Goal: Task Accomplishment & Management: Manage account settings

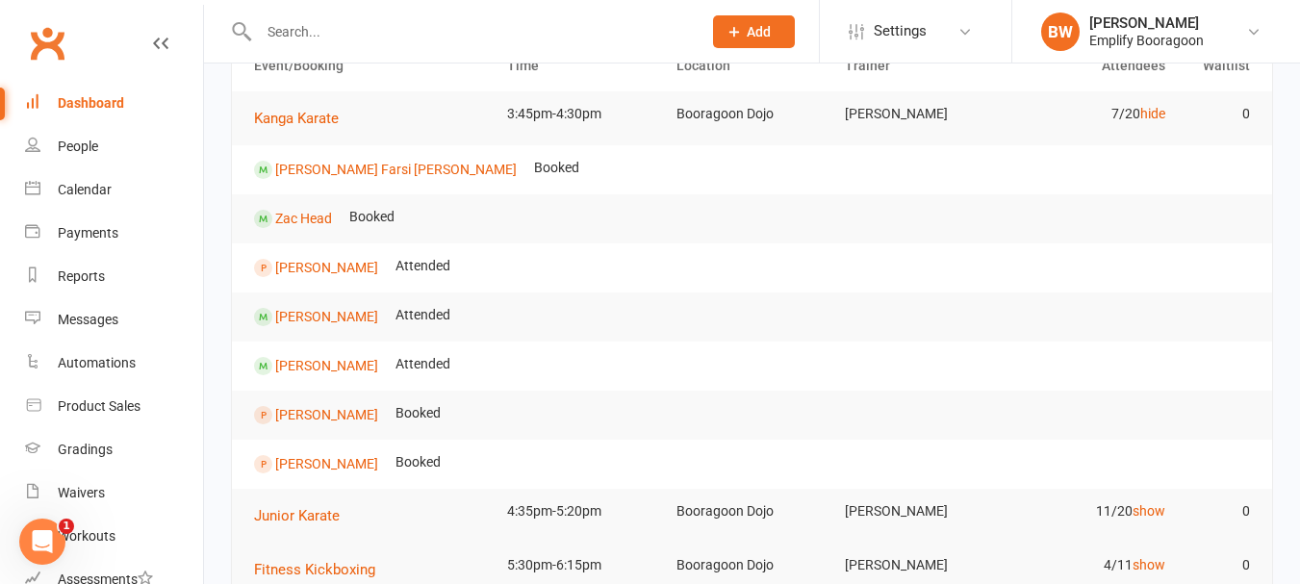
click at [389, 30] on input "text" at bounding box center [470, 31] width 435 height 27
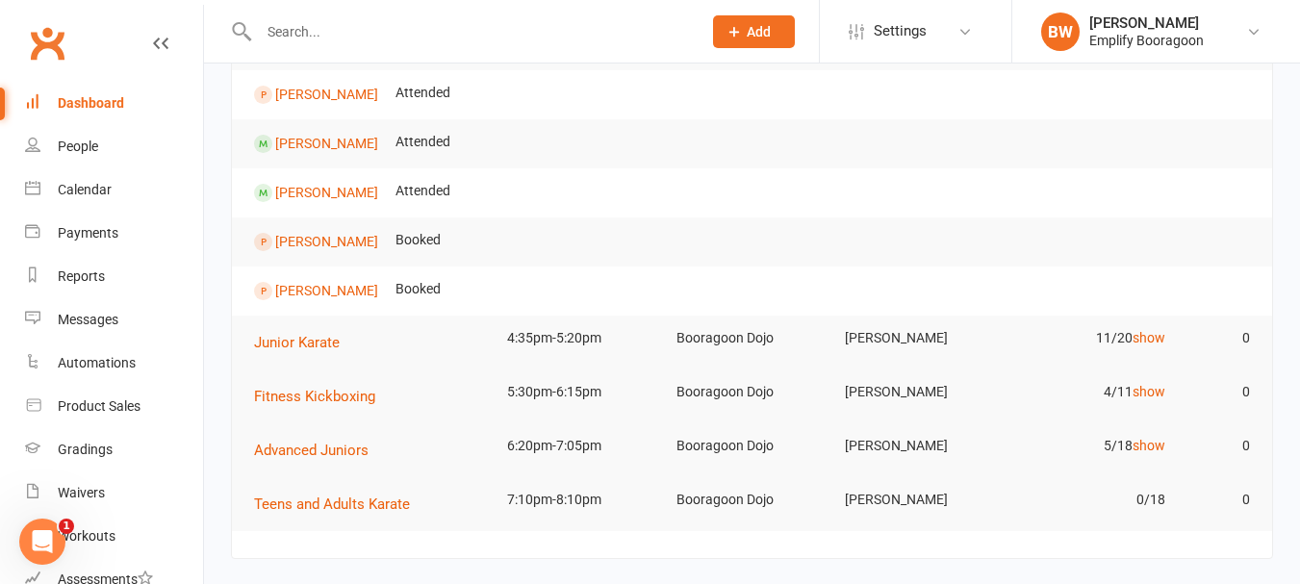
scroll to position [385, 0]
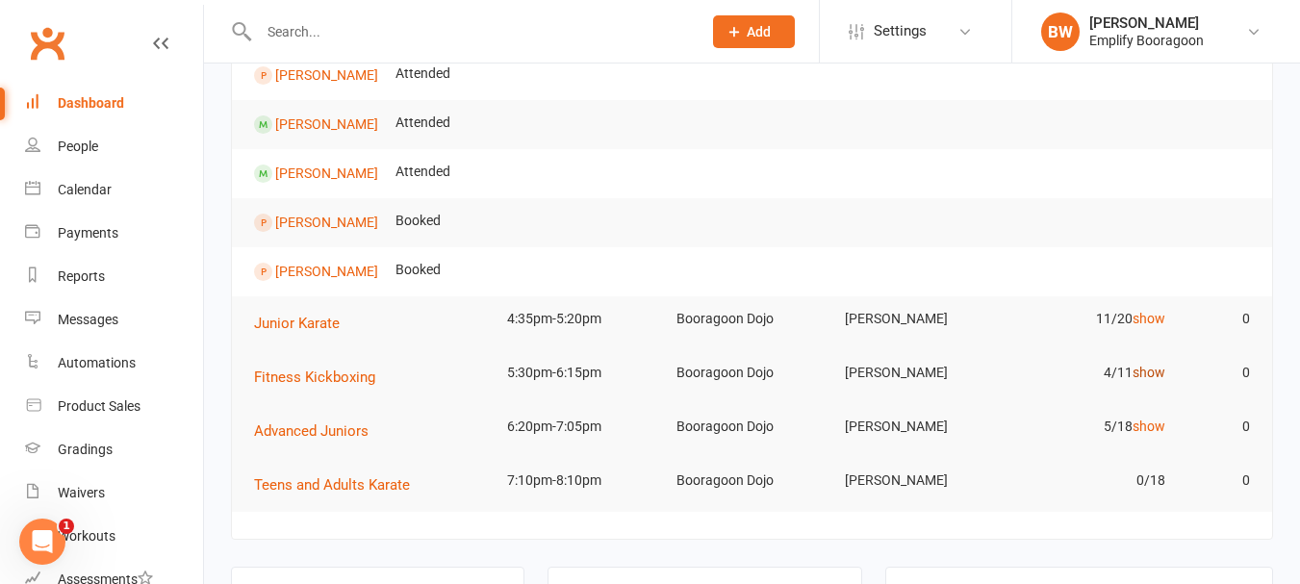
click at [1144, 370] on link "show" at bounding box center [1148, 372] width 33 height 15
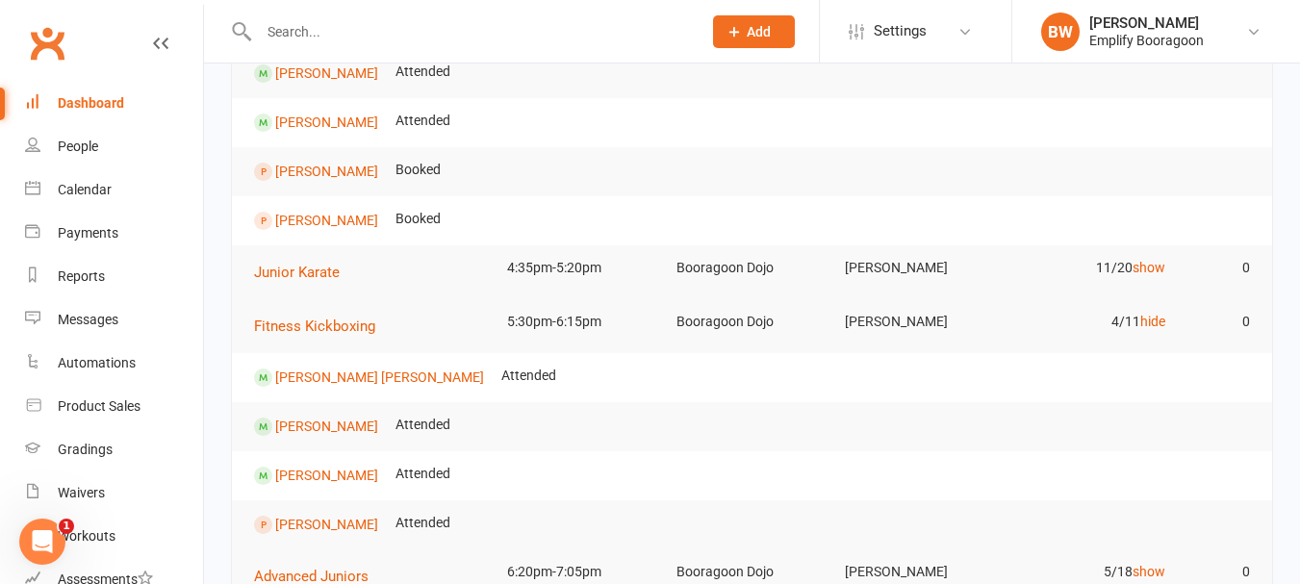
scroll to position [481, 0]
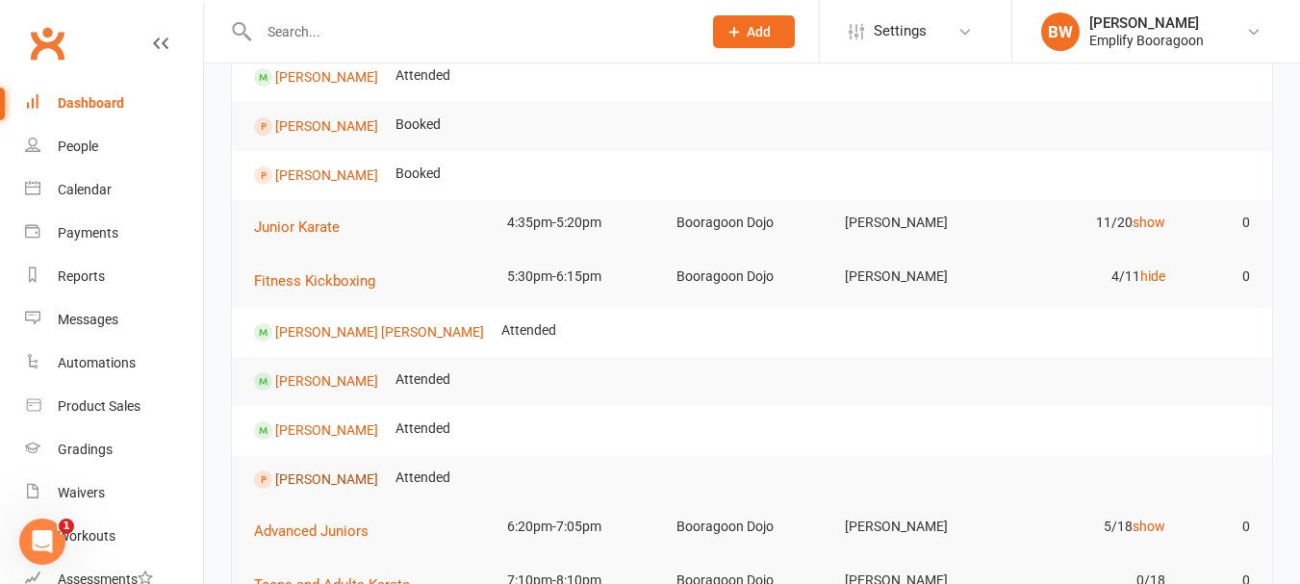
click at [333, 472] on link "[PERSON_NAME]" at bounding box center [326, 477] width 103 height 15
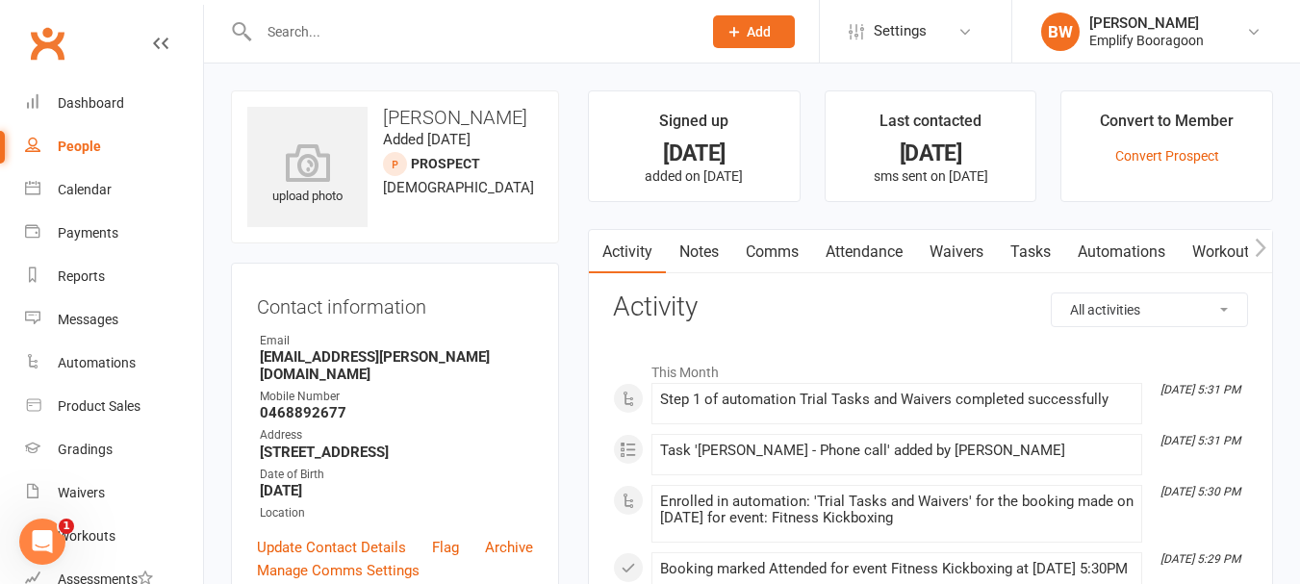
click at [904, 251] on link "Attendance" at bounding box center [864, 252] width 104 height 44
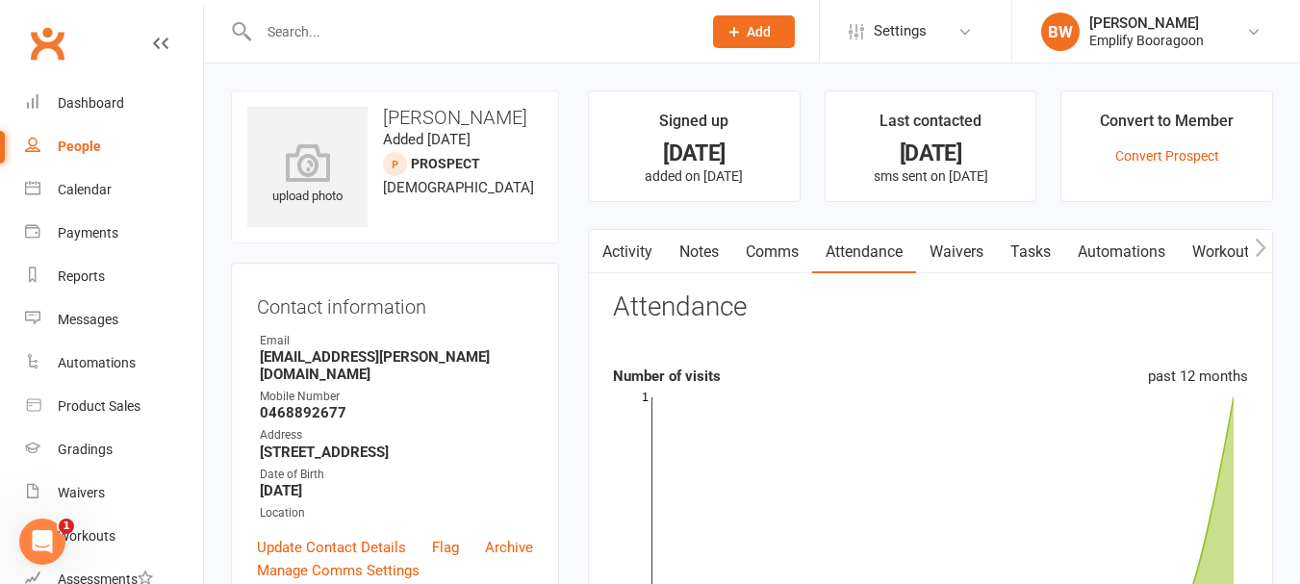
click at [974, 263] on link "Waivers" at bounding box center [956, 252] width 81 height 44
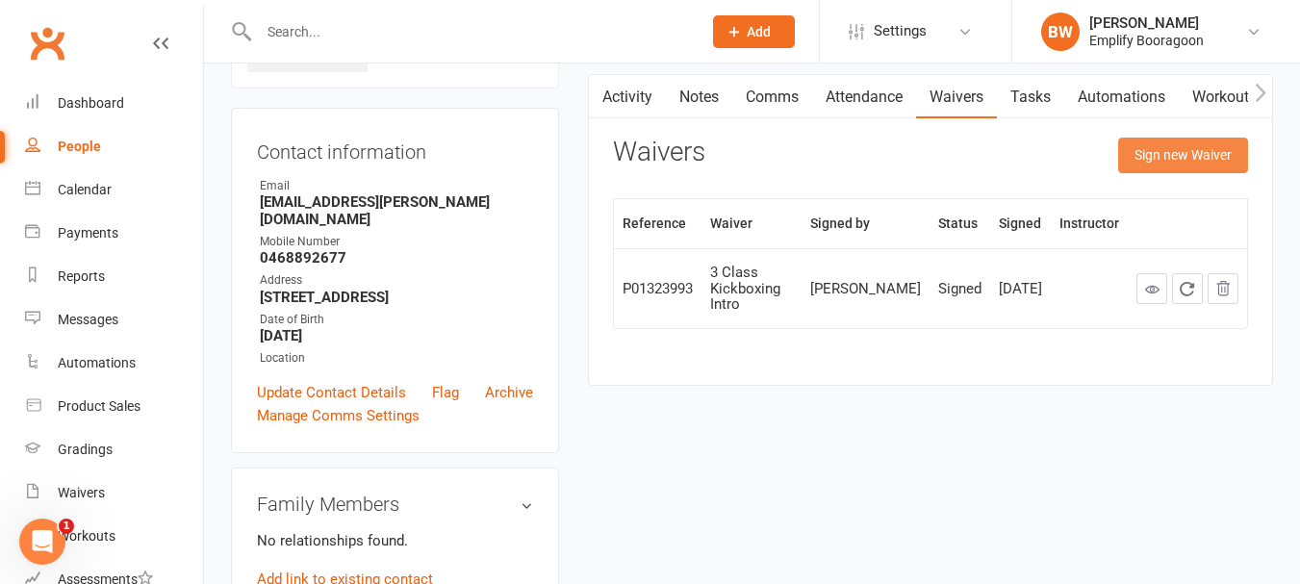
scroll to position [96, 0]
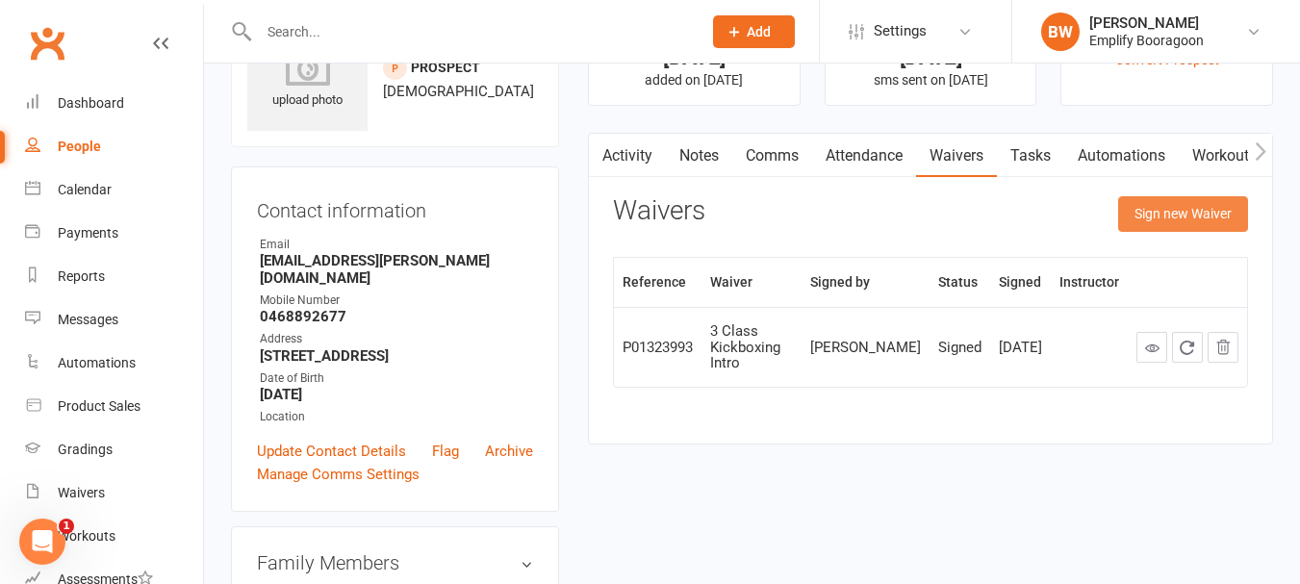
click at [1182, 211] on button "Sign new Waiver" at bounding box center [1183, 213] width 130 height 35
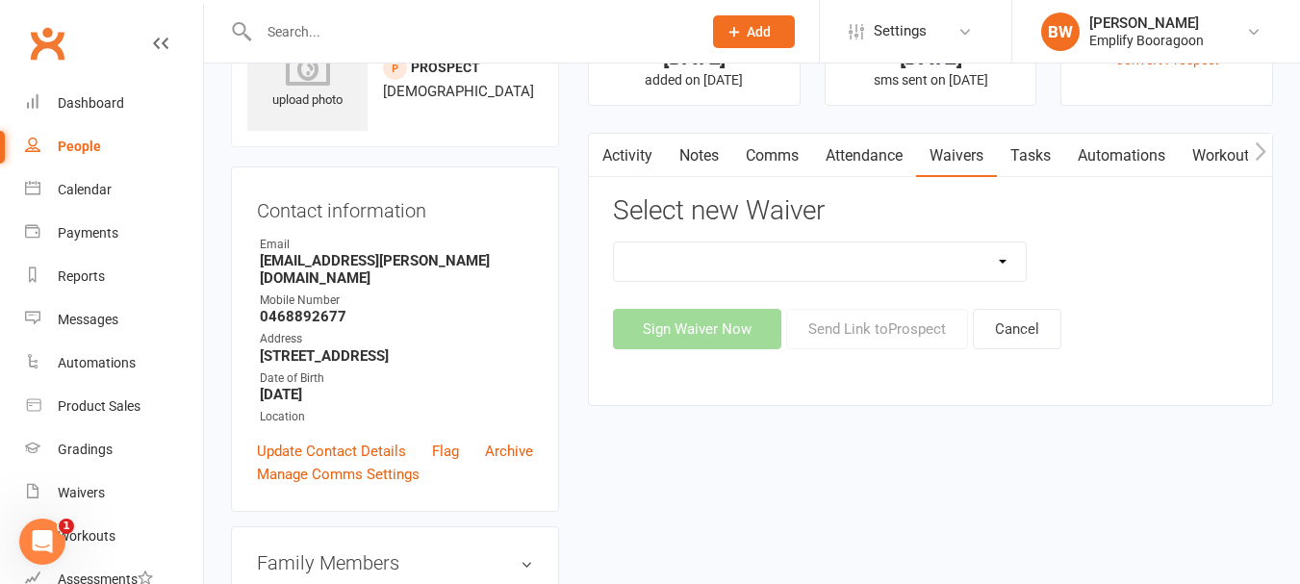
click at [937, 259] on select "(2025) Drop In Class (2025) Early Sign Up (Discount Joining Fee) (2025) Sign Up…" at bounding box center [820, 261] width 412 height 38
select select "13363"
click at [614, 242] on select "(2025) Drop In Class (2025) Early Sign Up (Discount Joining Fee) (2025) Sign Up…" at bounding box center [820, 261] width 412 height 38
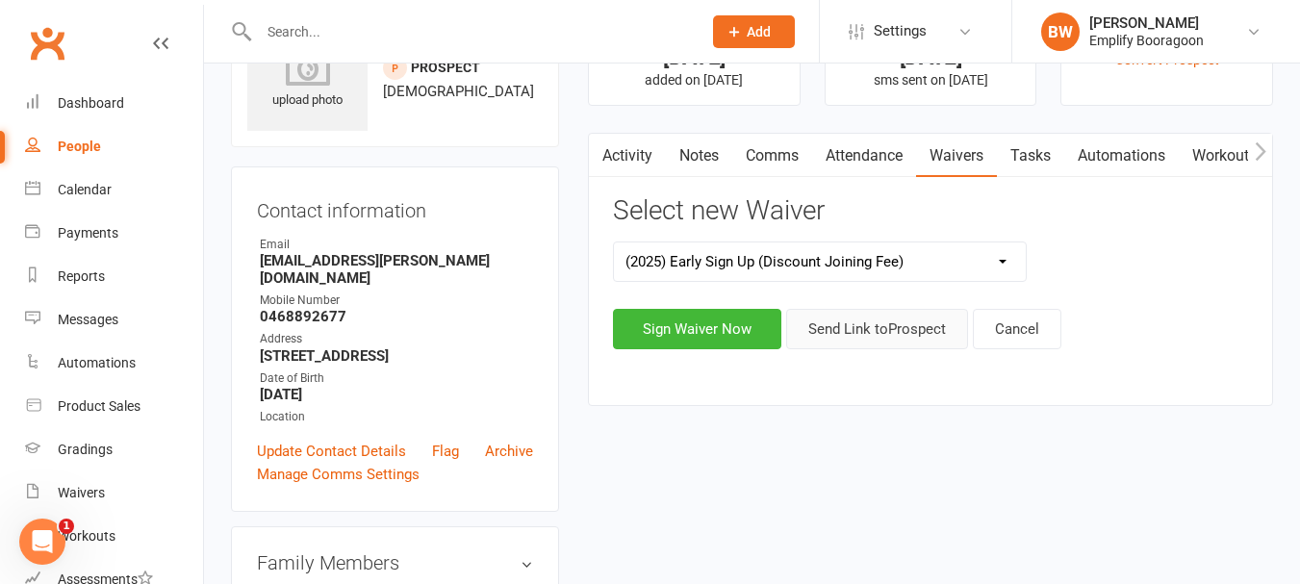
click at [873, 341] on button "Send Link to Prospect" at bounding box center [877, 329] width 182 height 40
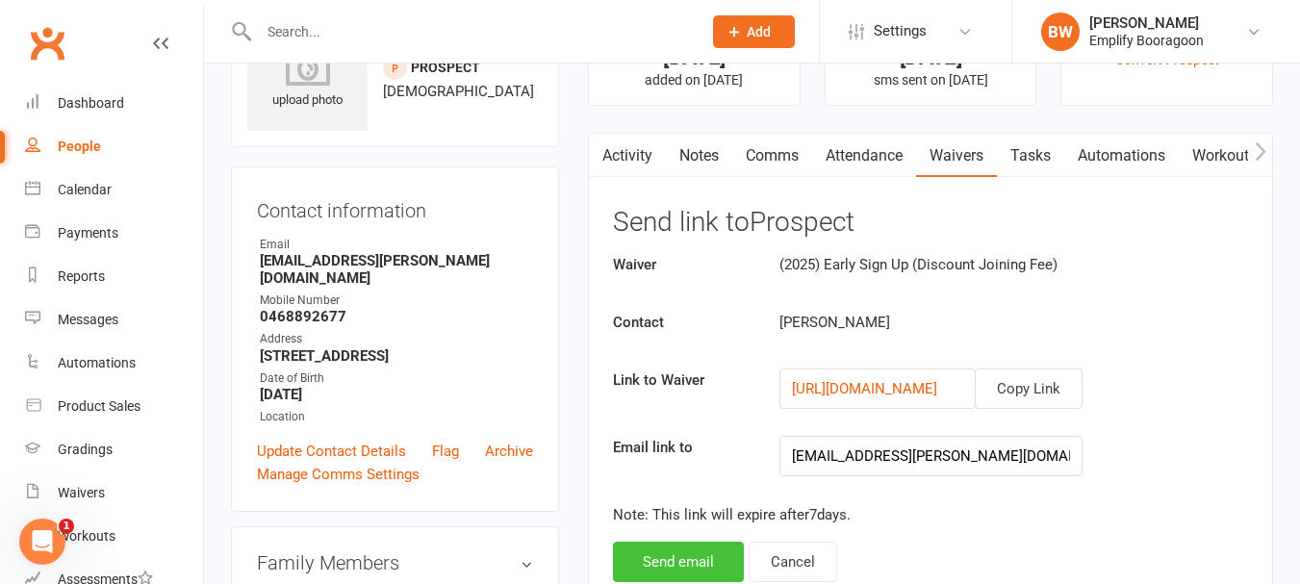
click at [675, 544] on button "Send email" at bounding box center [678, 562] width 131 height 40
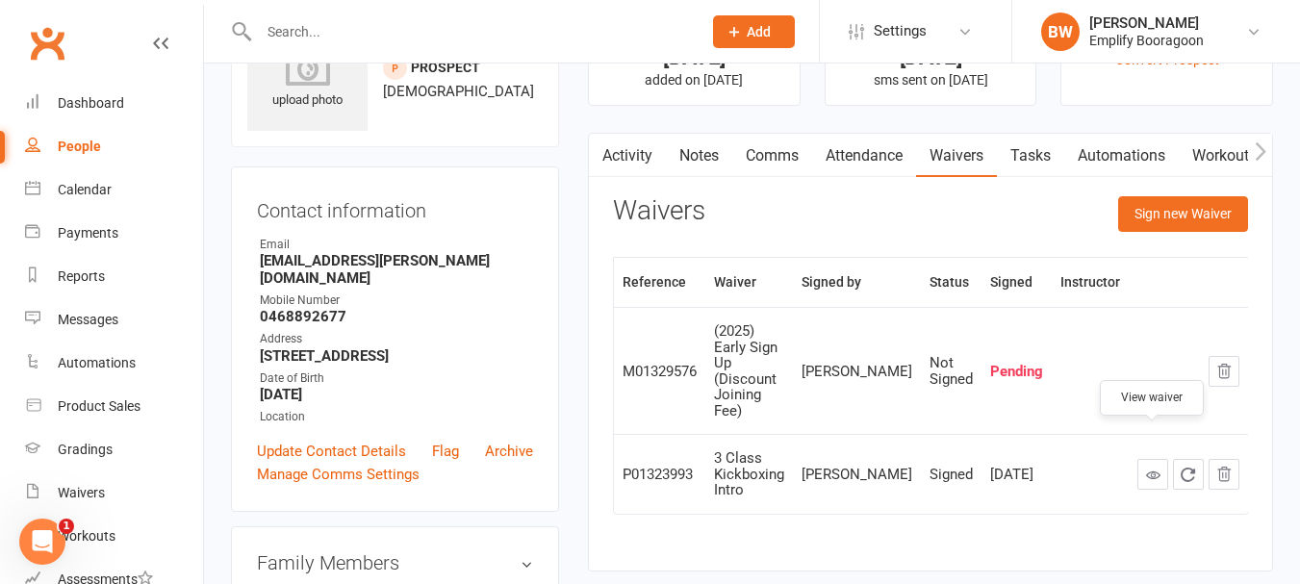
click at [1151, 468] on icon at bounding box center [1153, 475] width 14 height 14
click at [854, 365] on div "[PERSON_NAME]" at bounding box center [856, 372] width 111 height 16
drag, startPoint x: 613, startPoint y: 363, endPoint x: 1149, endPoint y: 253, distance: 546.9
click at [614, 363] on table "Reference Waiver Signed by Status Signed Instructor M01329576 (2025) Early Sign…" at bounding box center [931, 386] width 636 height 258
click at [102, 457] on div "Gradings" at bounding box center [85, 449] width 55 height 15
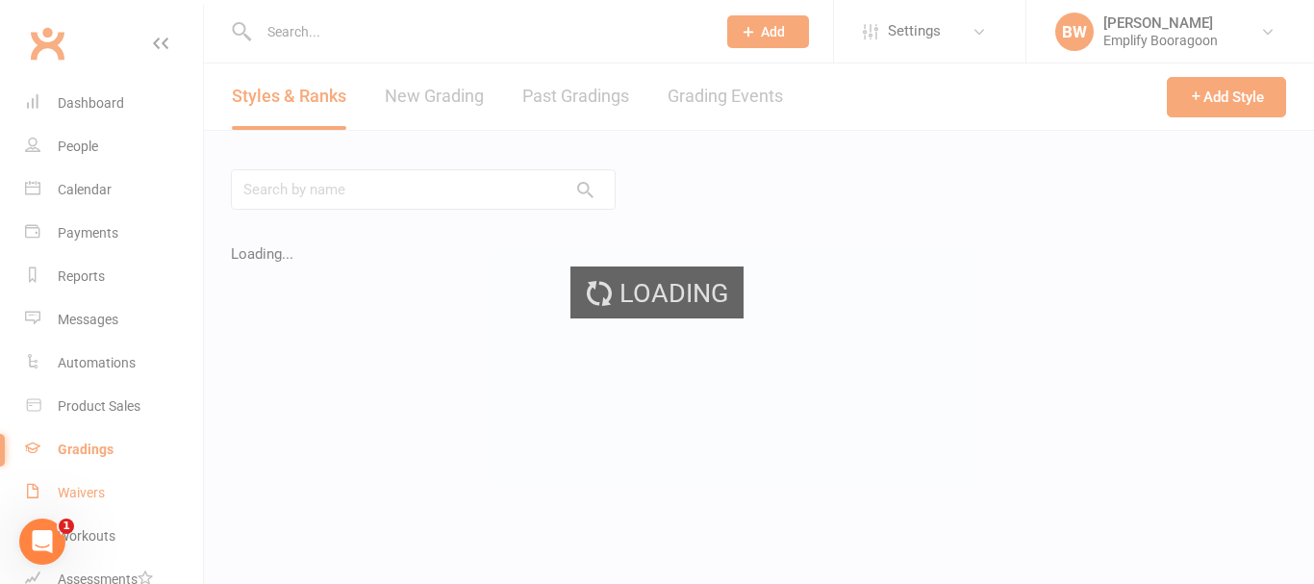
click at [93, 489] on ui-view "Prospect Member Non-attending contact Class / event Appointment Grading event T…" at bounding box center [657, 268] width 1314 height 526
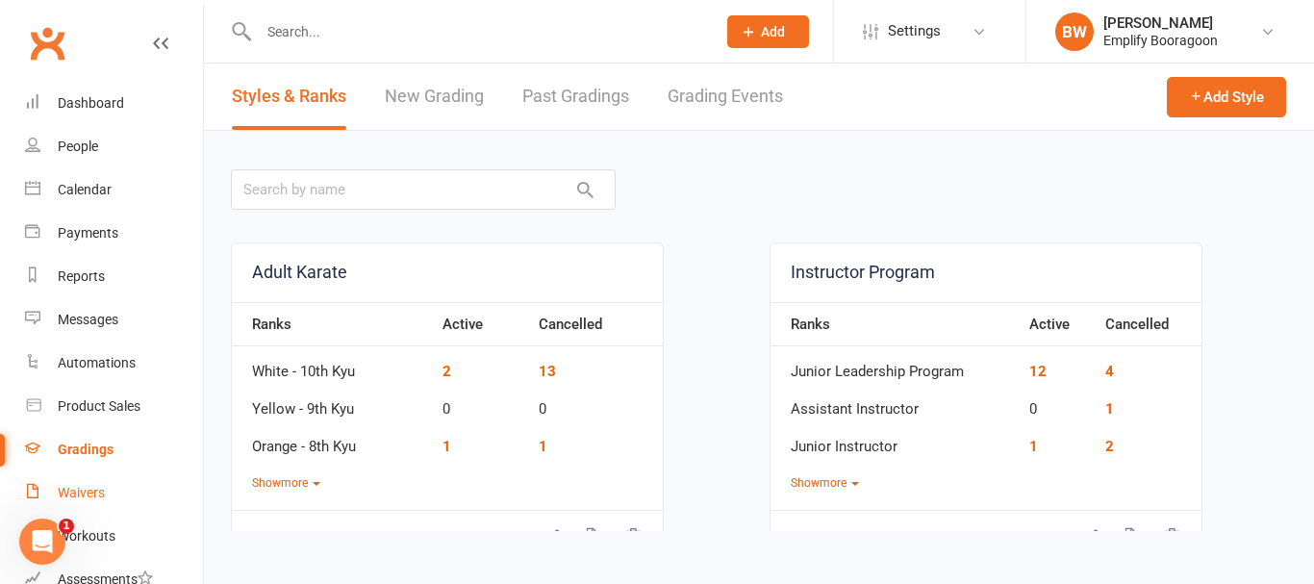
click at [93, 490] on div "Waivers" at bounding box center [81, 492] width 47 height 15
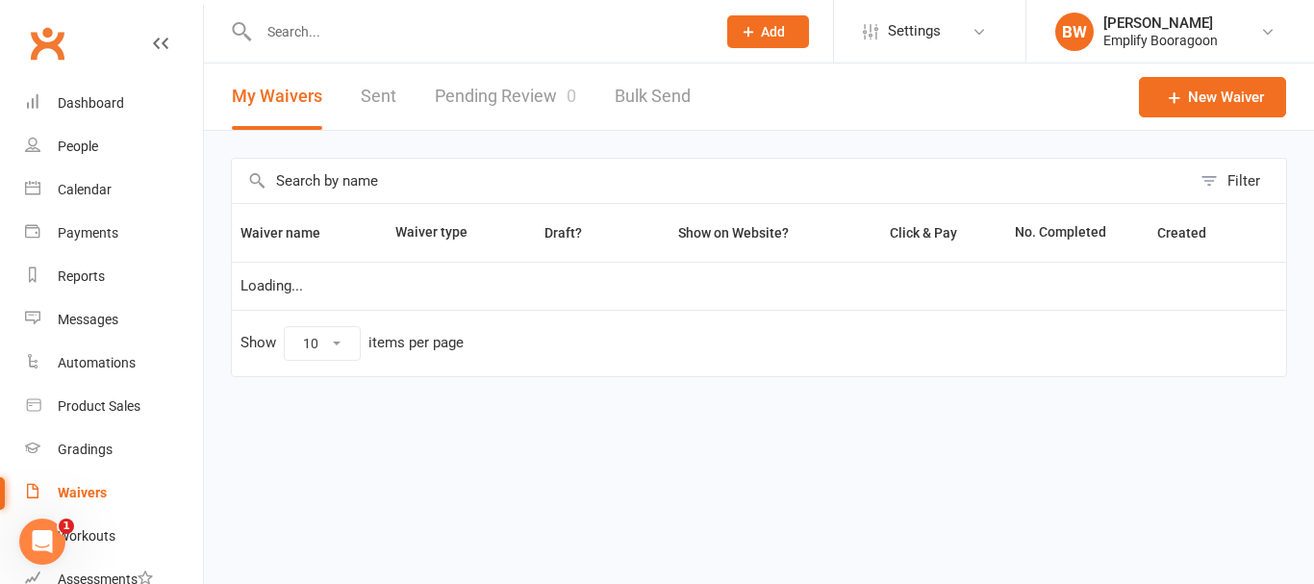
select select "100"
click at [487, 96] on link "Pending Review 0" at bounding box center [505, 96] width 141 height 66
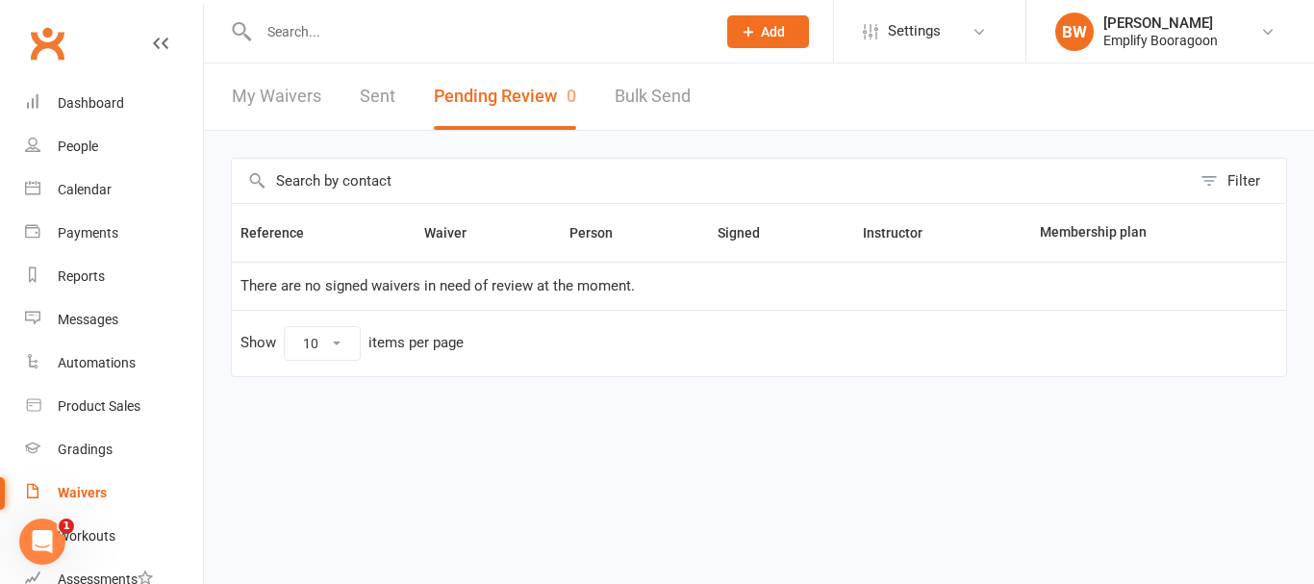
click at [279, 89] on link "My Waivers" at bounding box center [276, 96] width 89 height 66
select select "100"
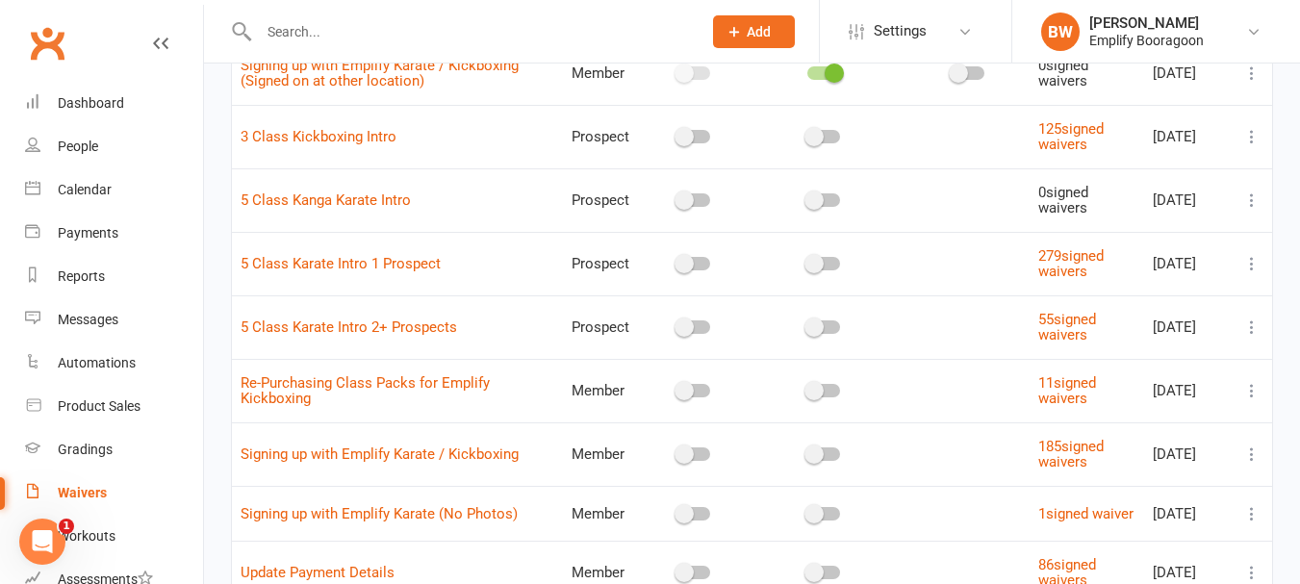
scroll to position [577, 0]
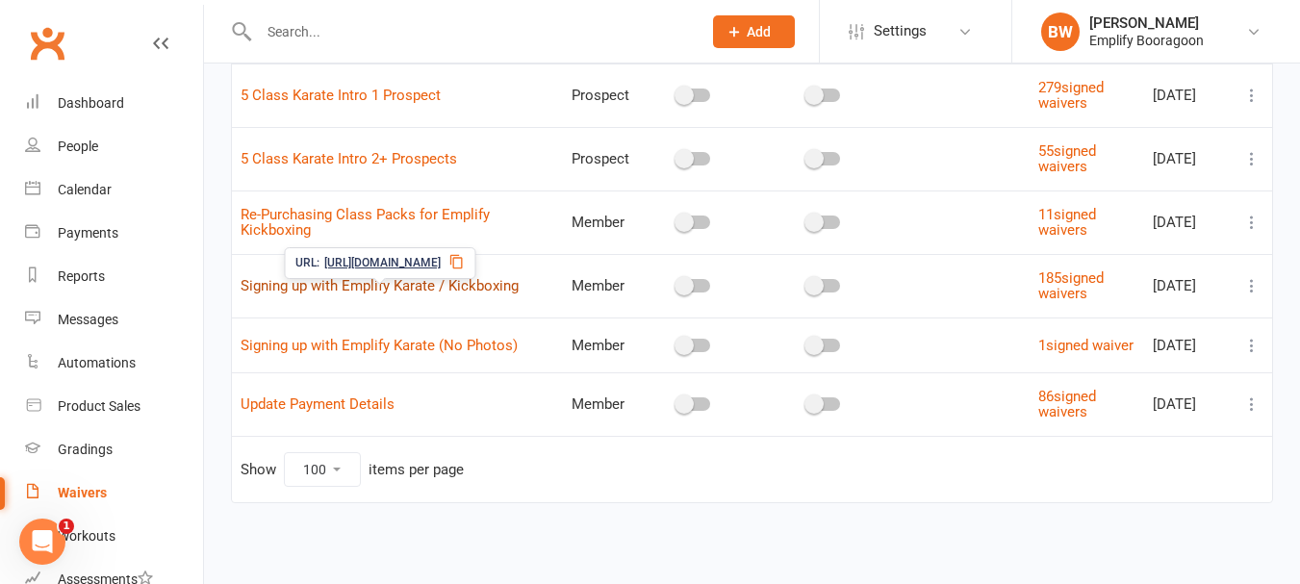
click at [419, 291] on link "Signing up with Emplify Karate / Kickboxing" at bounding box center [379, 285] width 278 height 17
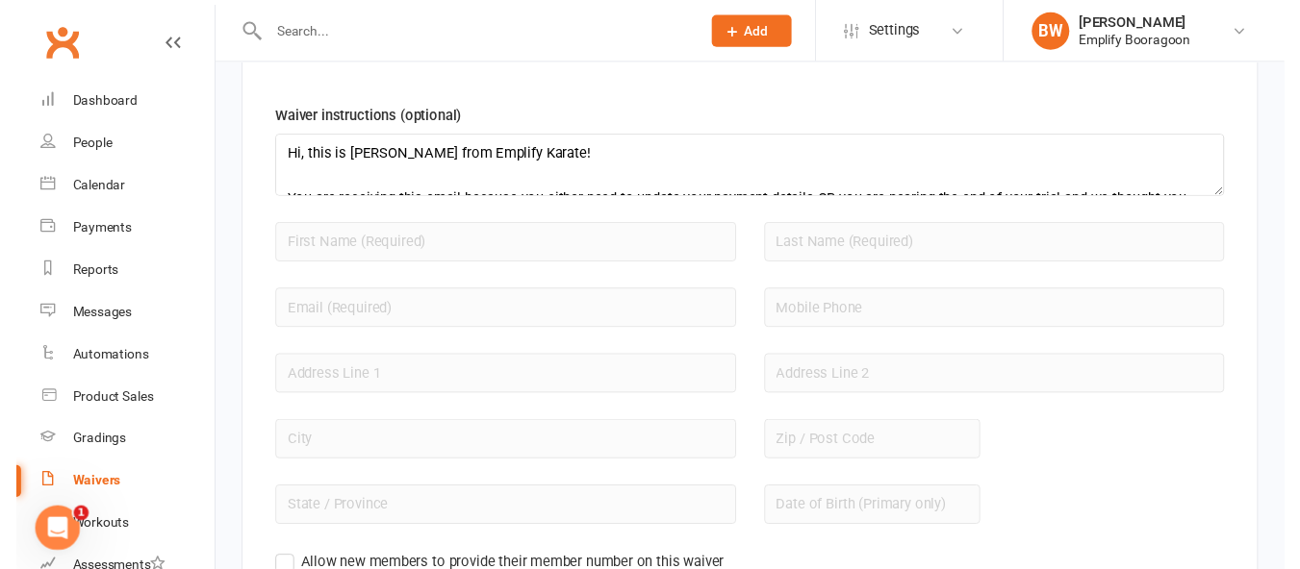
scroll to position [1443, 0]
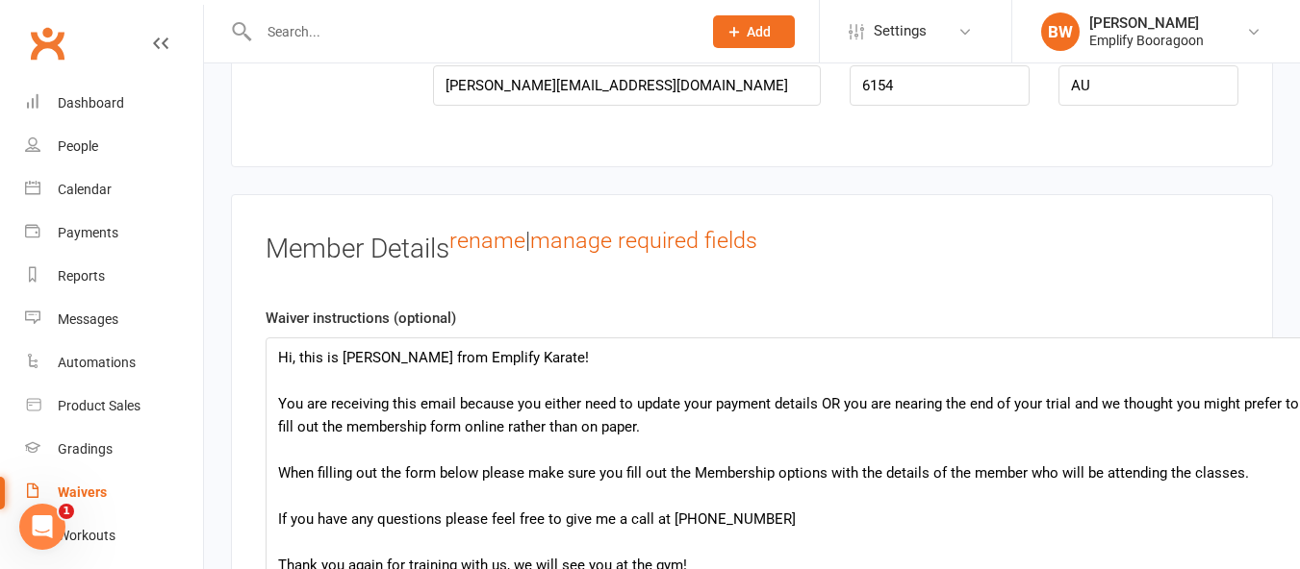
drag, startPoint x: 1233, startPoint y: 407, endPoint x: 1306, endPoint y: 621, distance: 226.6
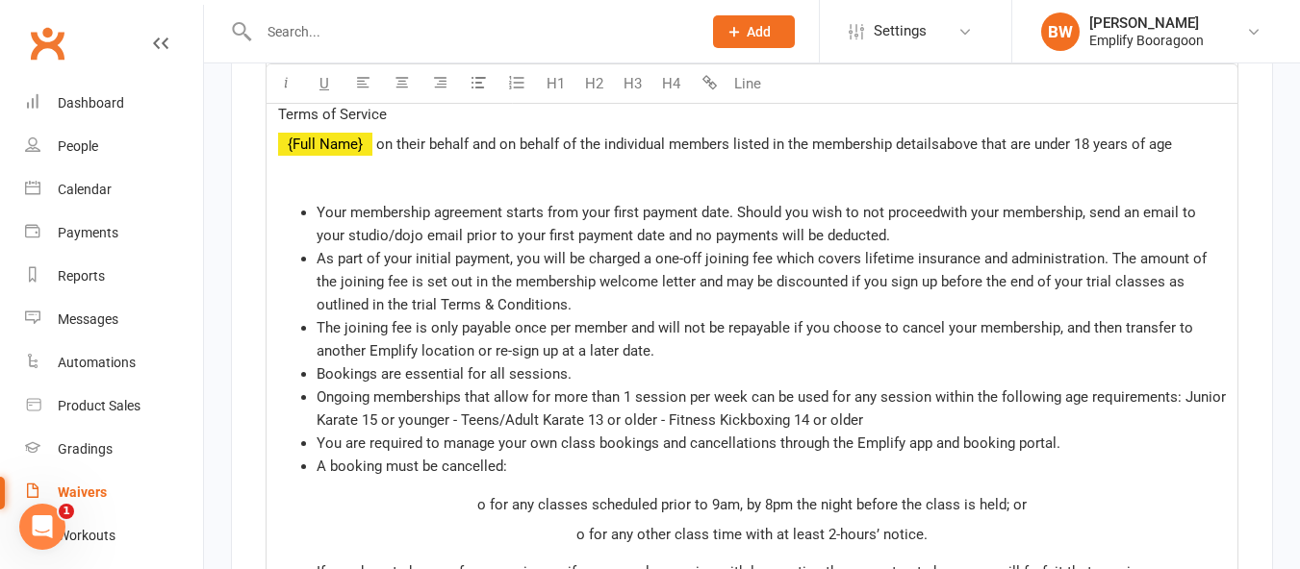
scroll to position [2886, 0]
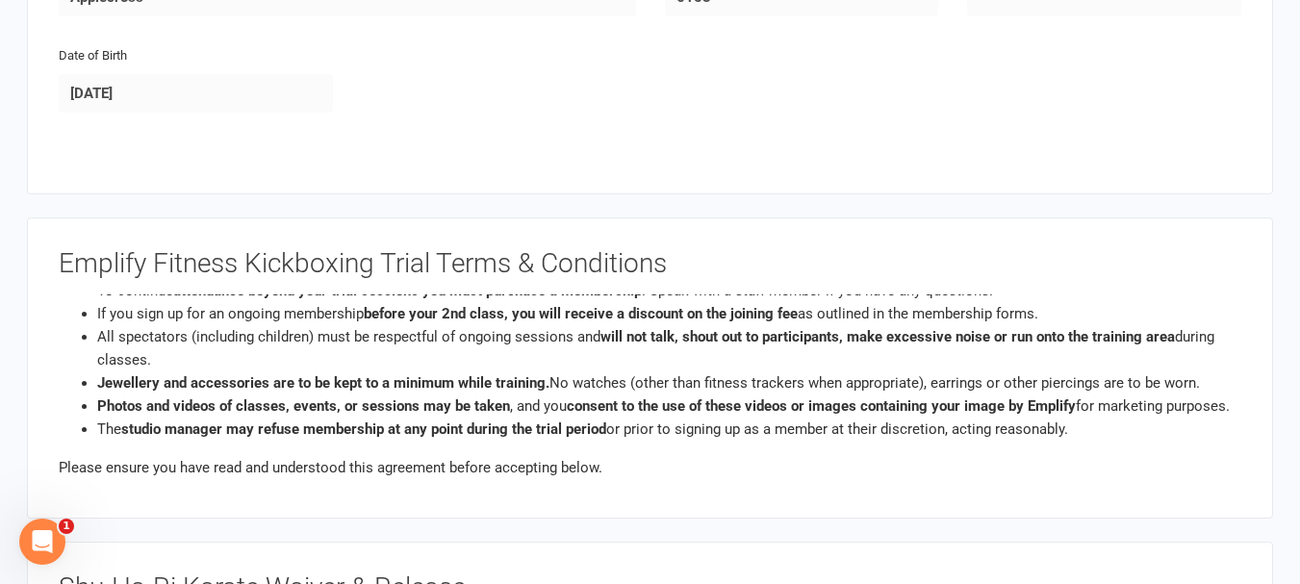
scroll to position [1443, 0]
